Goal: Find specific page/section: Find specific page/section

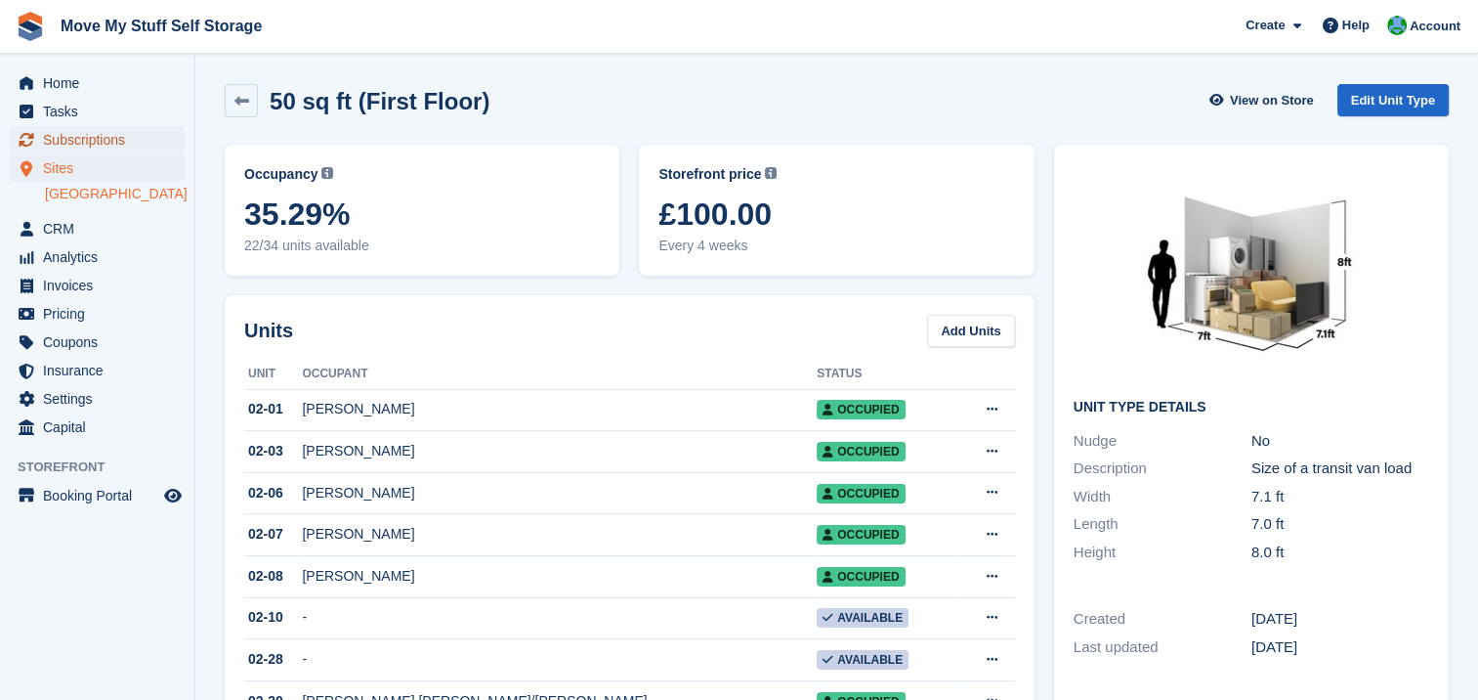
click at [106, 136] on span "Subscriptions" at bounding box center [101, 139] width 117 height 27
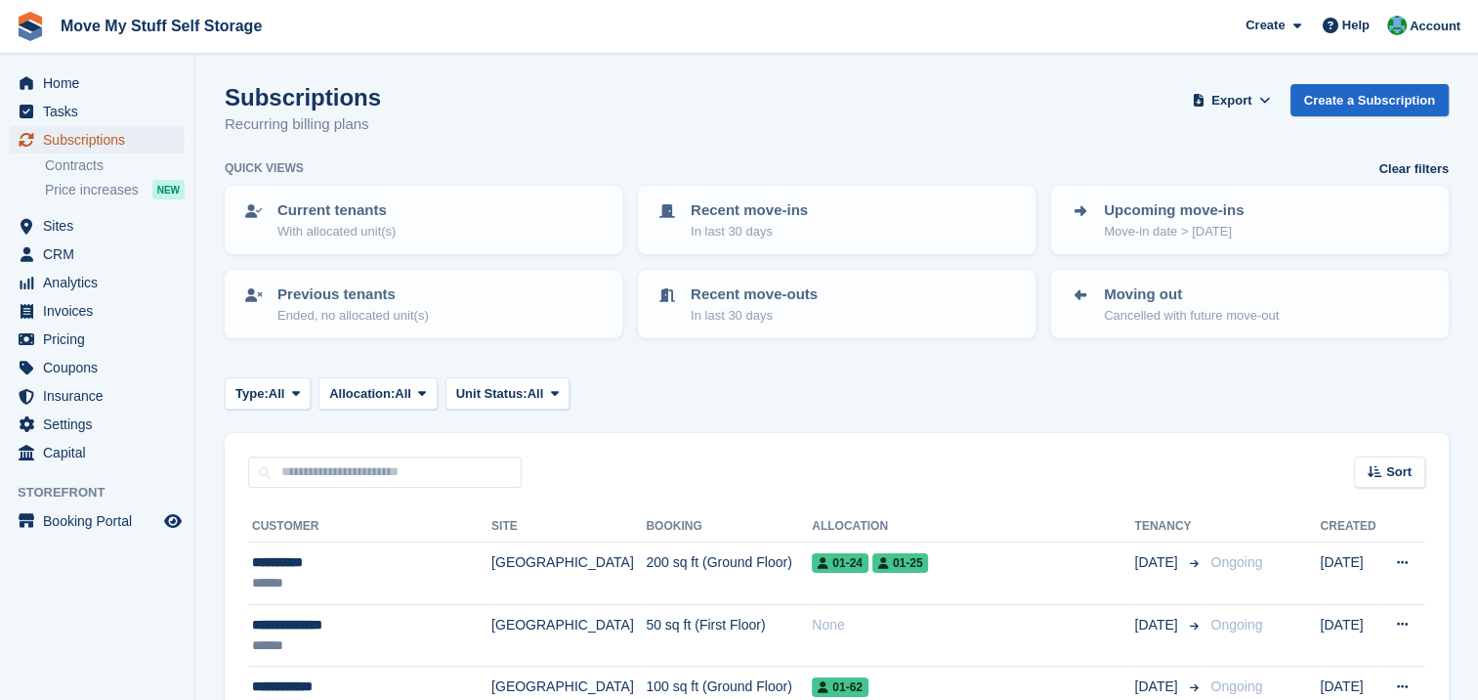
click at [105, 143] on span "Subscriptions" at bounding box center [101, 139] width 117 height 27
click at [60, 223] on span "Sites" at bounding box center [101, 225] width 117 height 27
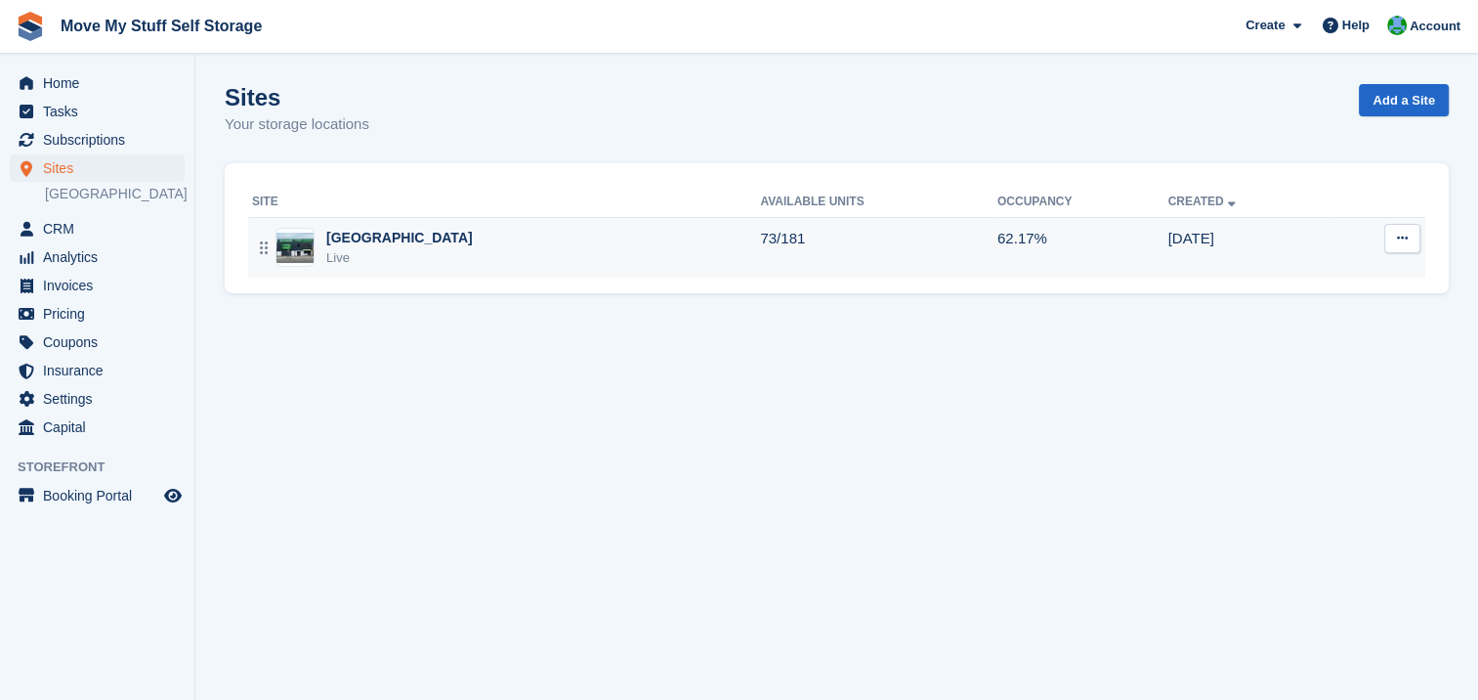
click at [336, 244] on div "[GEOGRAPHIC_DATA]" at bounding box center [399, 238] width 147 height 21
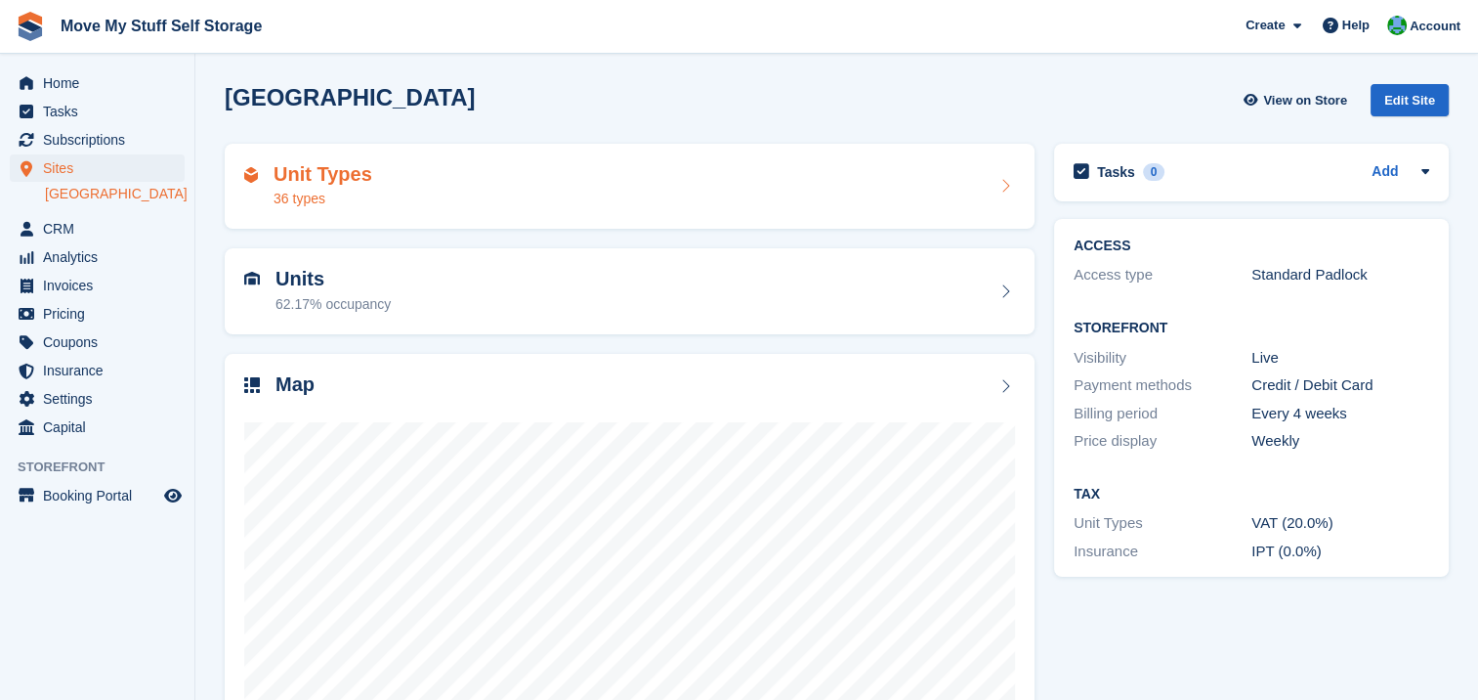
click at [305, 169] on h2 "Unit Types" at bounding box center [323, 174] width 99 height 22
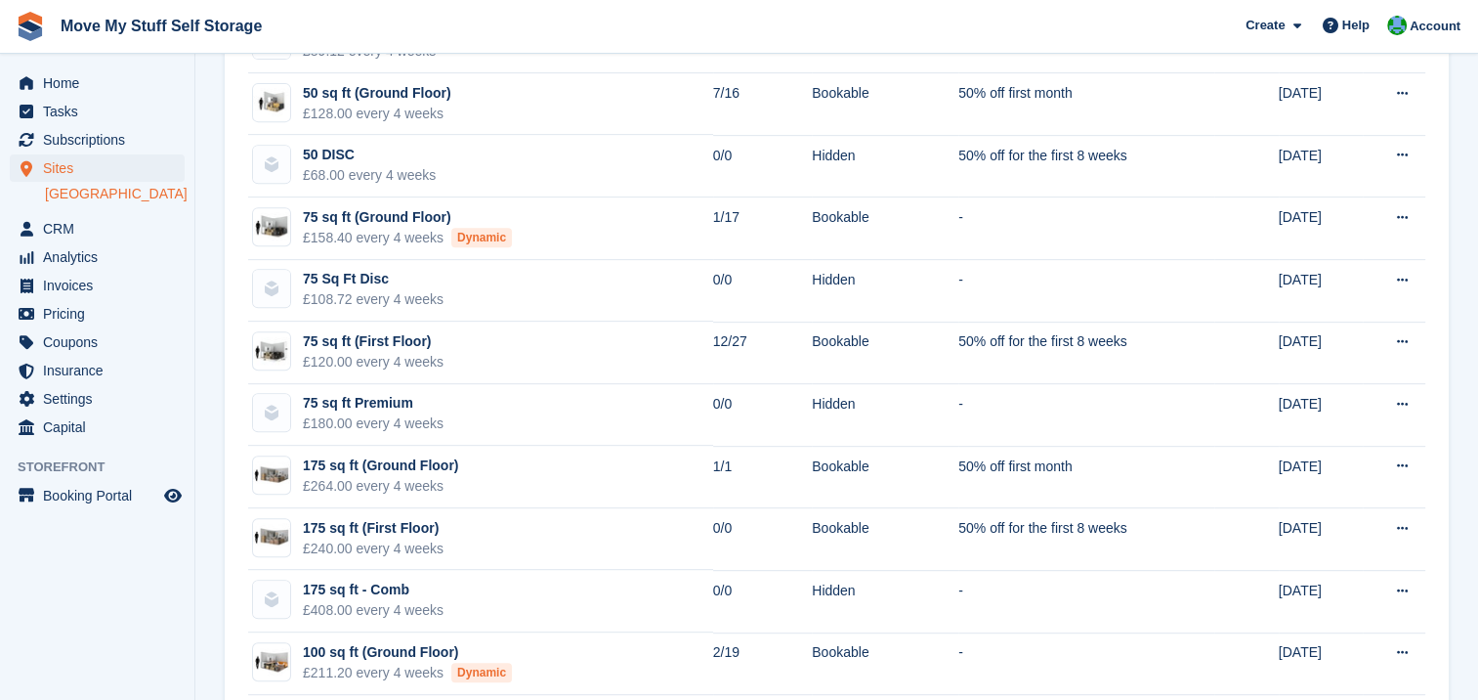
scroll to position [813, 0]
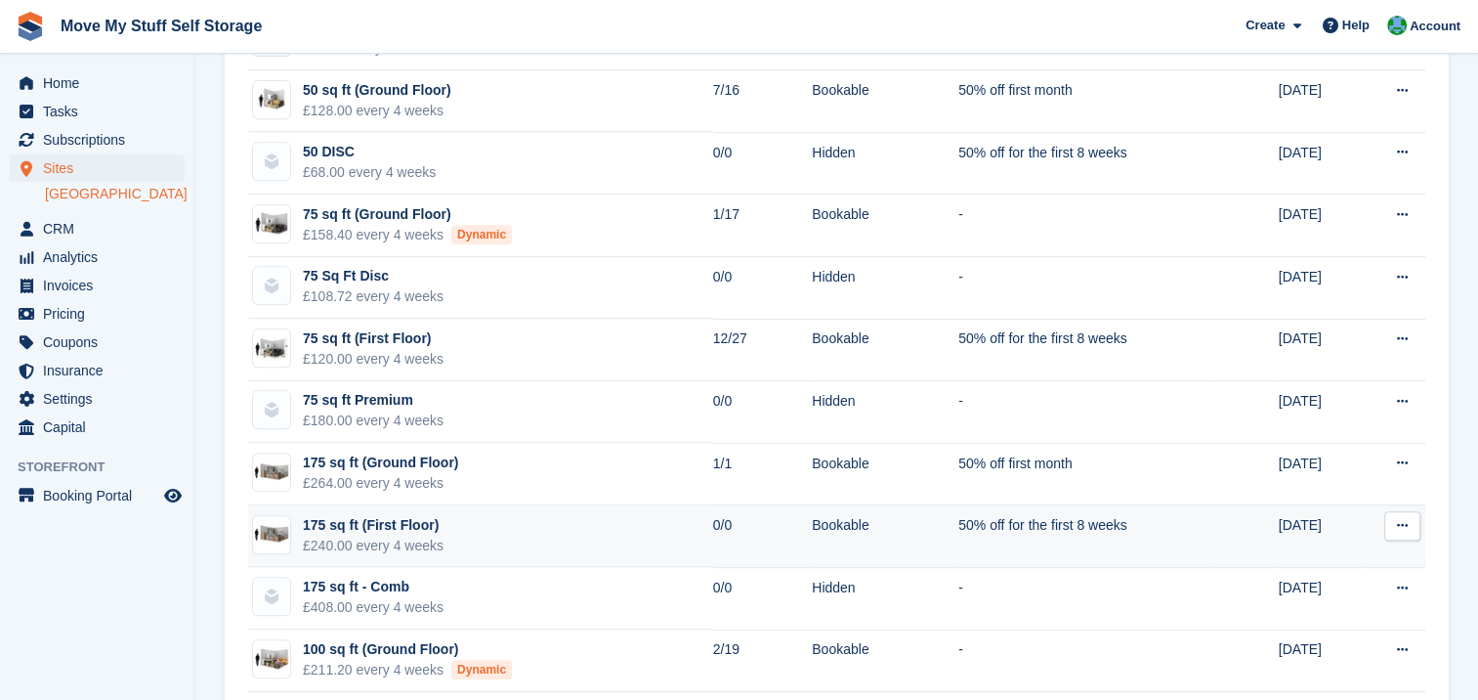
click at [345, 520] on div "175 sq ft (First Floor)" at bounding box center [373, 525] width 141 height 21
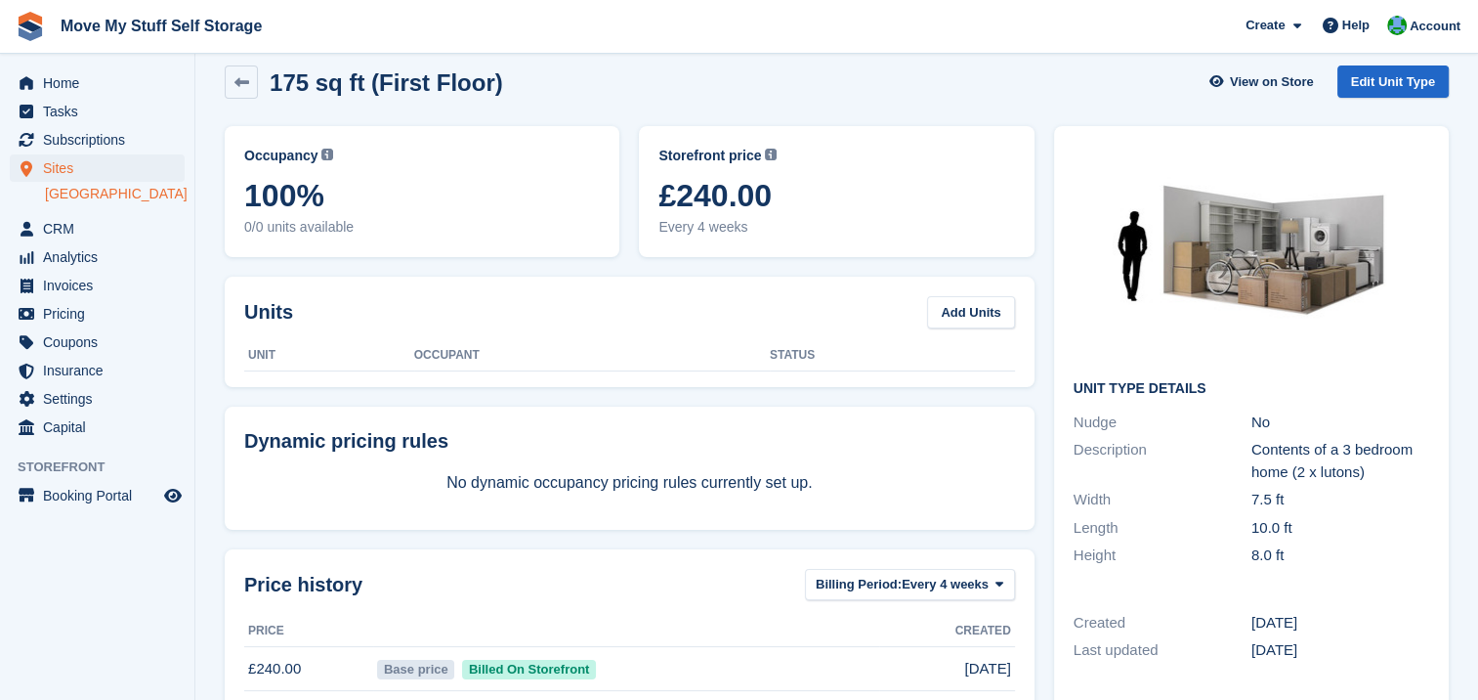
scroll to position [1, 0]
